Goal: Communication & Community: Connect with others

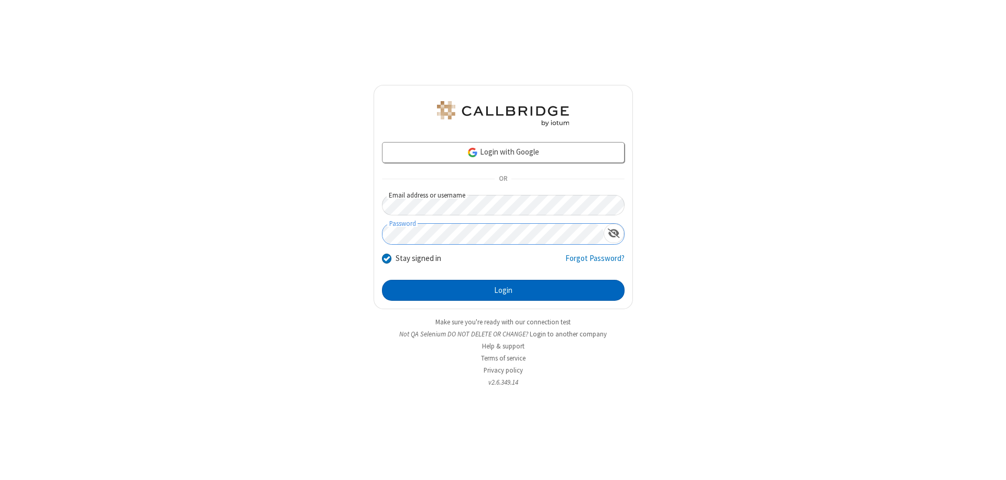
click at [503, 290] on button "Login" at bounding box center [503, 290] width 243 height 21
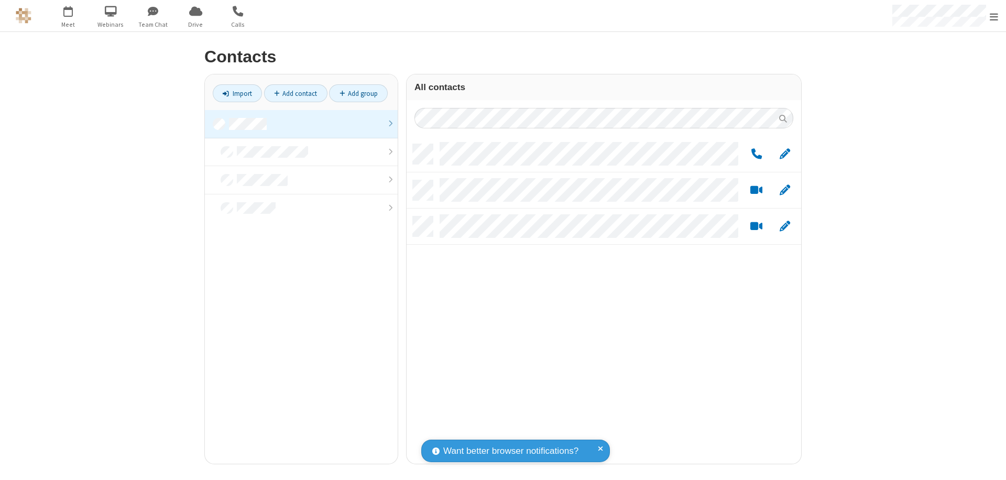
scroll to position [320, 387]
click at [301, 124] on link at bounding box center [301, 124] width 193 height 28
click at [358, 93] on link "Add group" at bounding box center [358, 93] width 59 height 18
